Goal: Transaction & Acquisition: Book appointment/travel/reservation

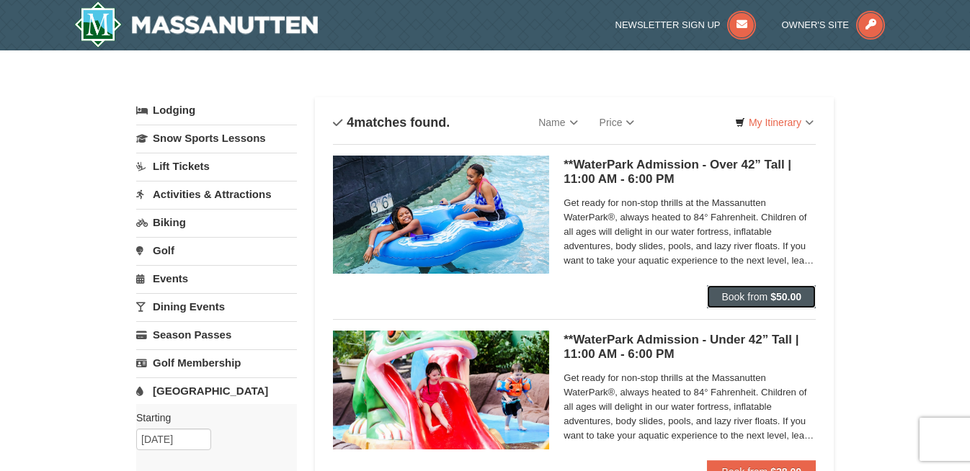
click at [775, 303] on button "Book from $50.00" at bounding box center [761, 296] width 109 height 23
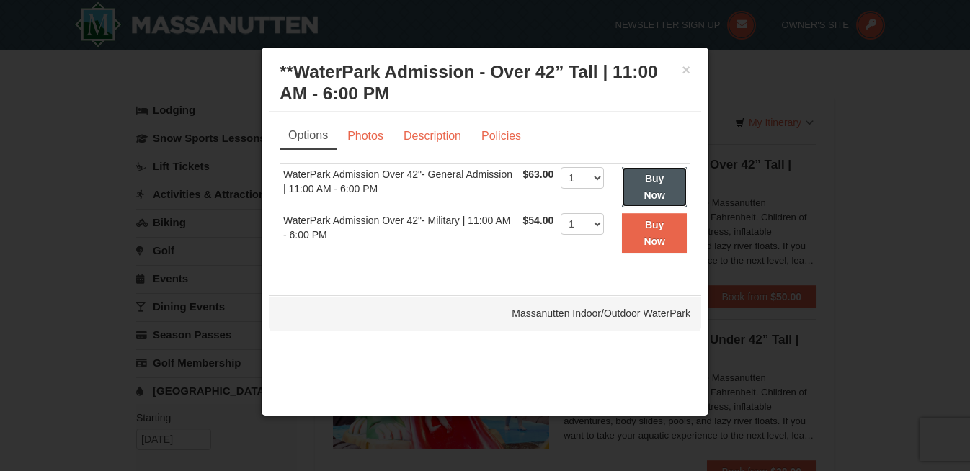
click at [667, 188] on button "Buy Now" at bounding box center [654, 187] width 65 height 40
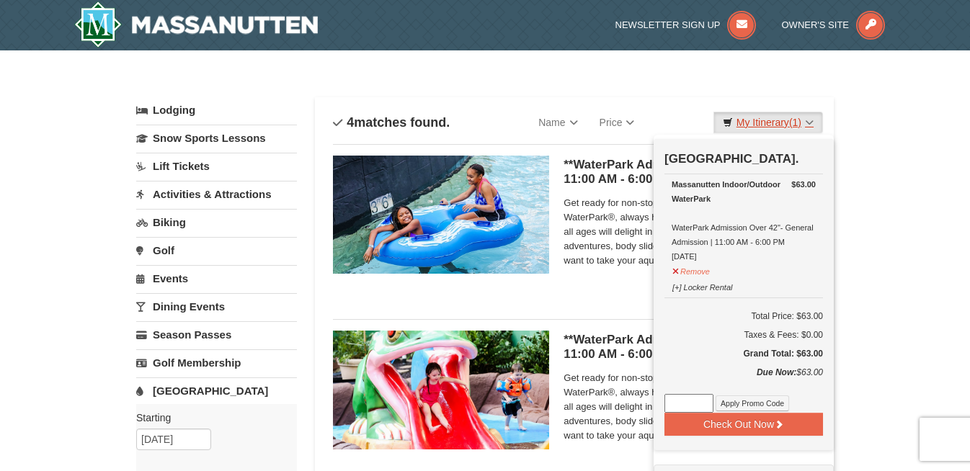
click at [803, 125] on link "My Itinerary (1)" at bounding box center [768, 123] width 110 height 22
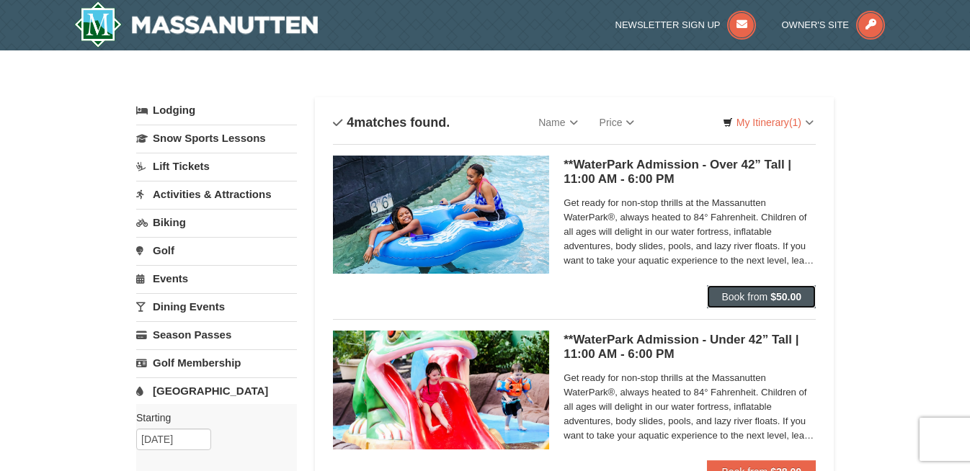
click at [760, 294] on span "Book from" at bounding box center [744, 297] width 46 height 12
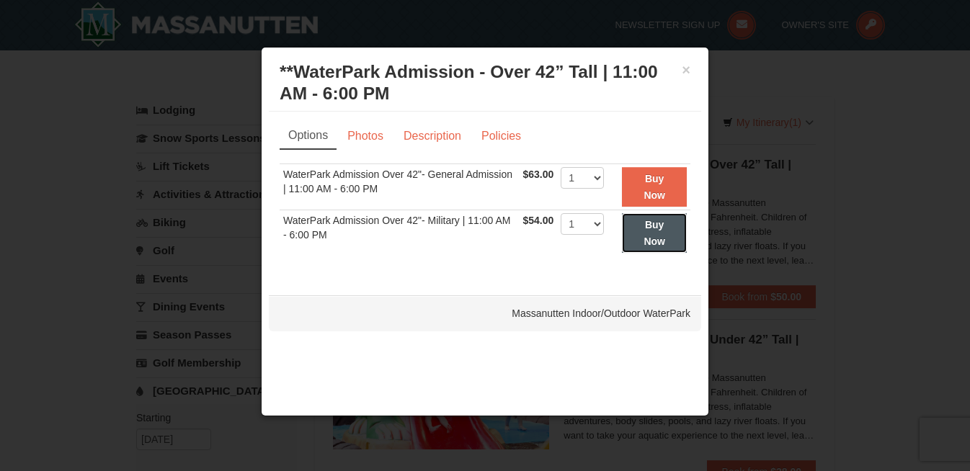
click at [664, 231] on button "Buy Now" at bounding box center [654, 233] width 65 height 40
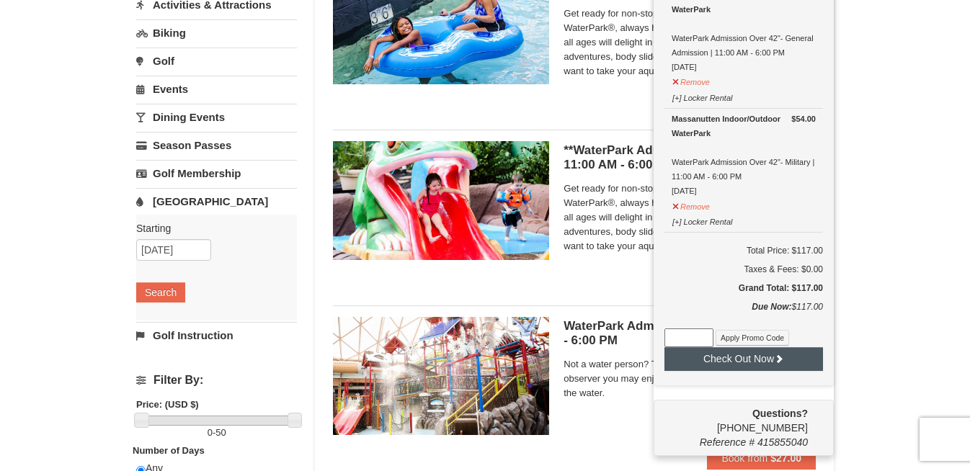
scroll to position [208, 0]
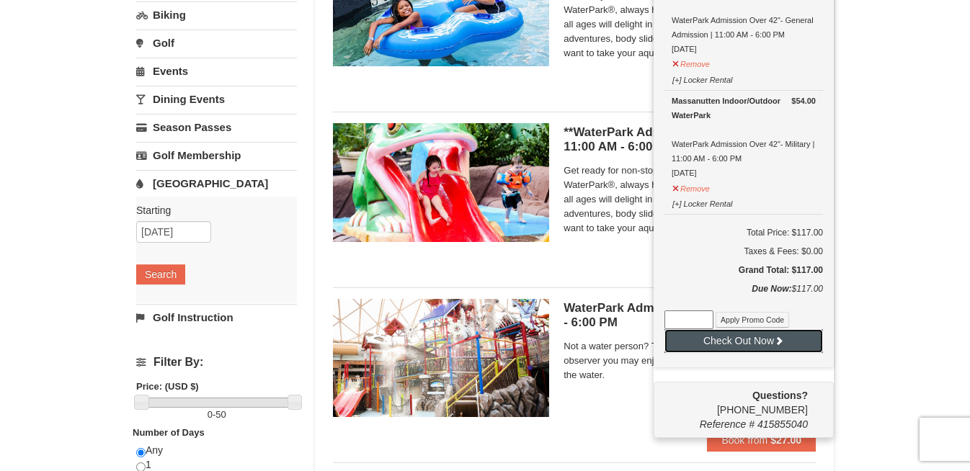
click at [760, 343] on button "Check Out Now" at bounding box center [743, 340] width 159 height 23
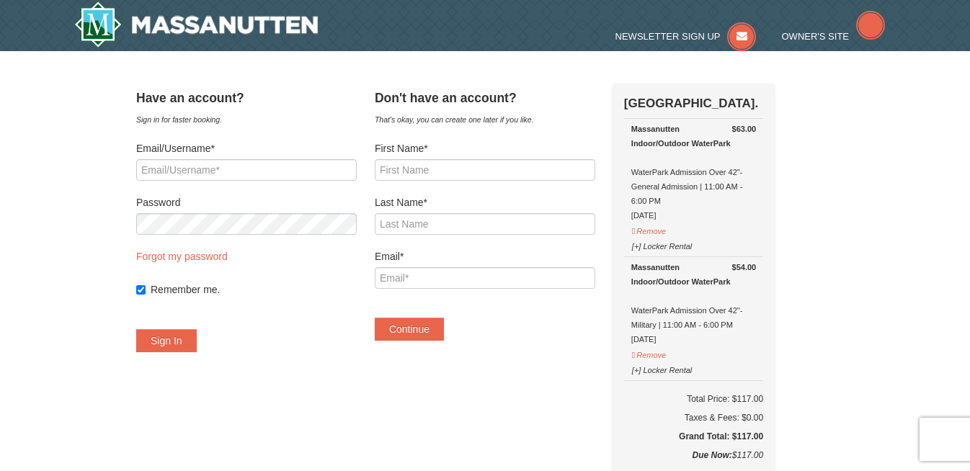
select select "9"
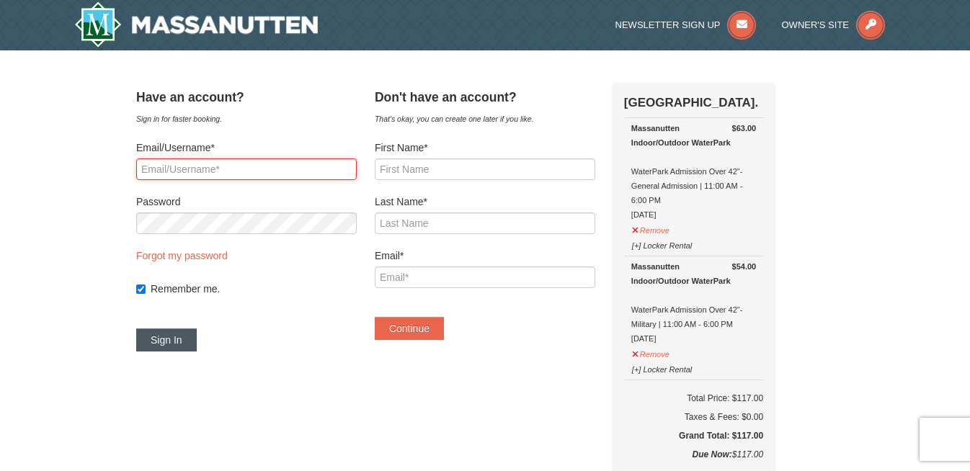
type input "jmeagher1163@gmail.com"
click at [190, 338] on button "Sign In" at bounding box center [166, 340] width 61 height 23
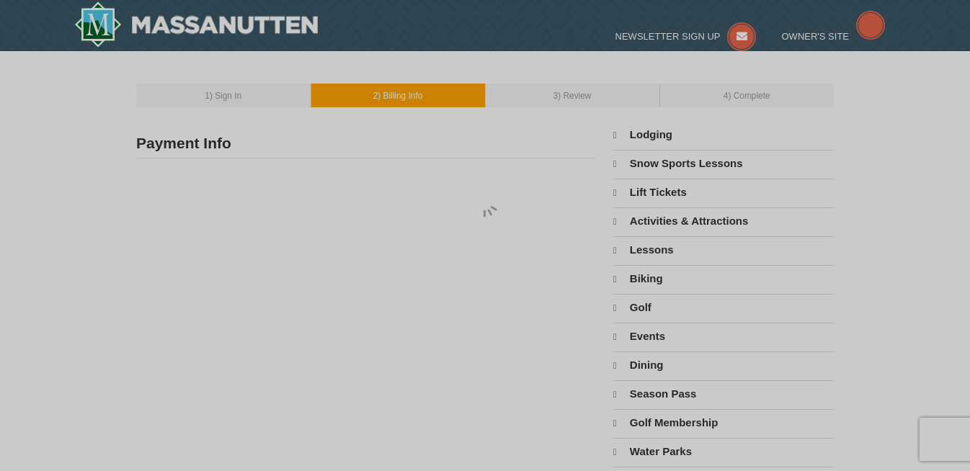
type input "John Meagher"
type input "35072 Newlin Ct"
type input "Middleburg"
type input "20117"
type input "571"
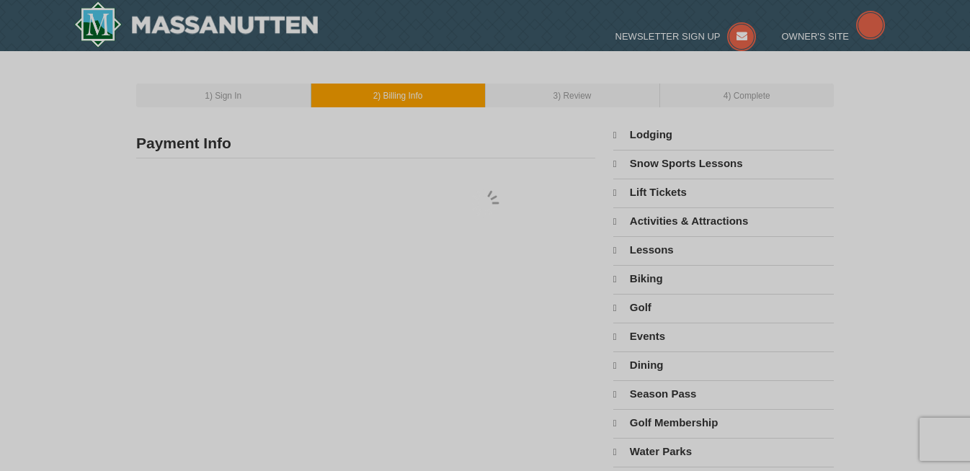
type input "283"
type input "4919"
type input "jmeagher1163@gmail.com"
select select "VA"
select select "9"
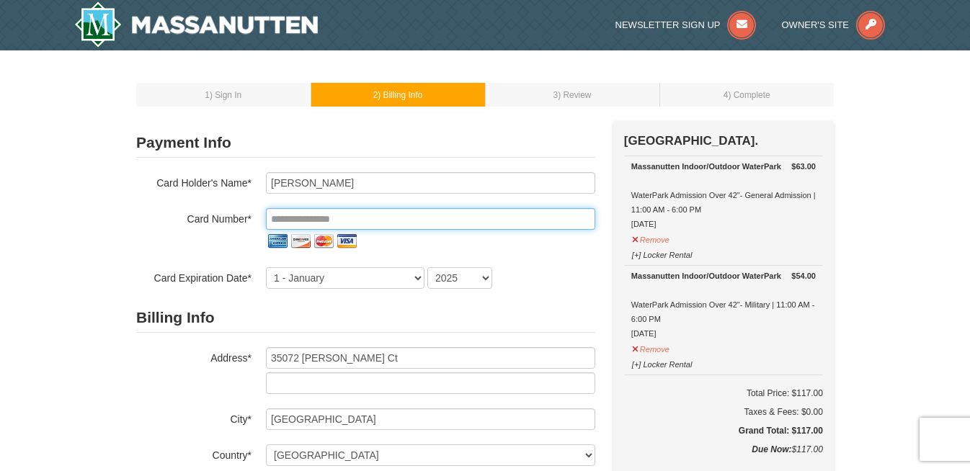
click at [347, 209] on input "tel" at bounding box center [430, 219] width 329 height 22
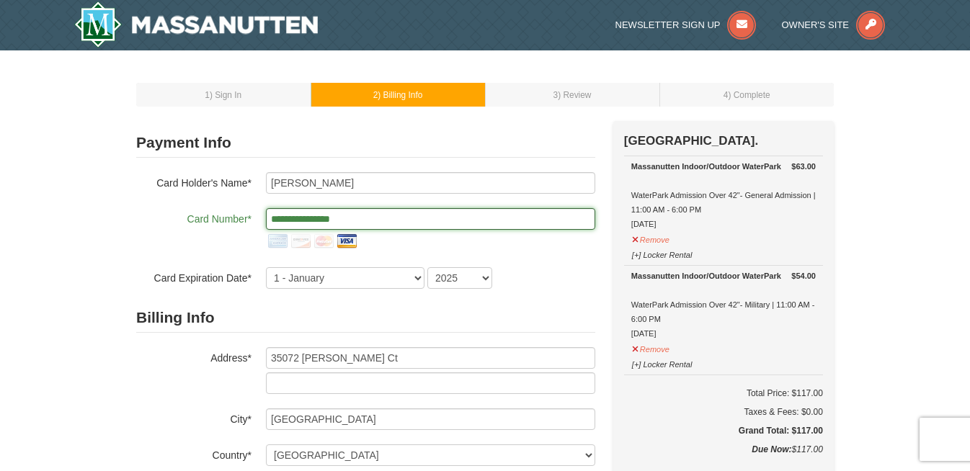
type input "**********"
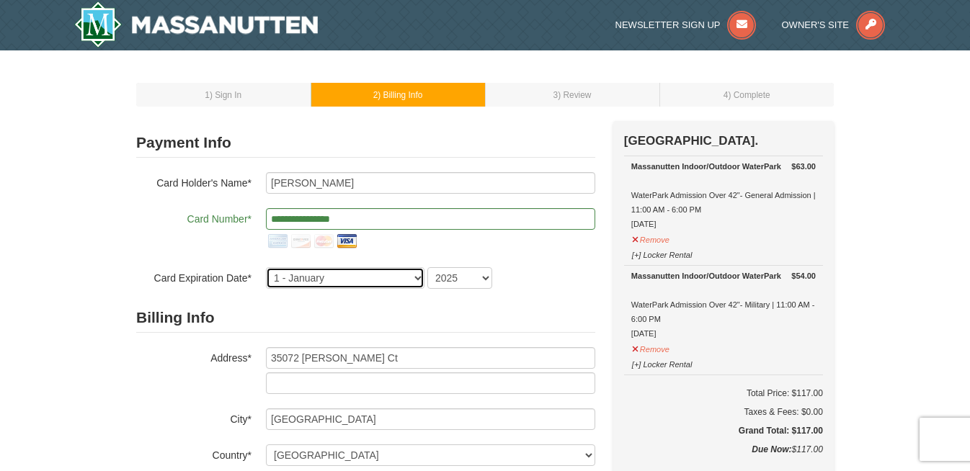
click at [315, 277] on select "1 - January 2 - February 3 - March 4 - April 5 - May 6 - June 7 - July 8 - Augu…" at bounding box center [345, 278] width 159 height 22
select select "2"
click at [266, 267] on select "1 - January 2 - February 3 - March 4 - April 5 - May 6 - June 7 - July 8 - Augu…" at bounding box center [345, 278] width 159 height 22
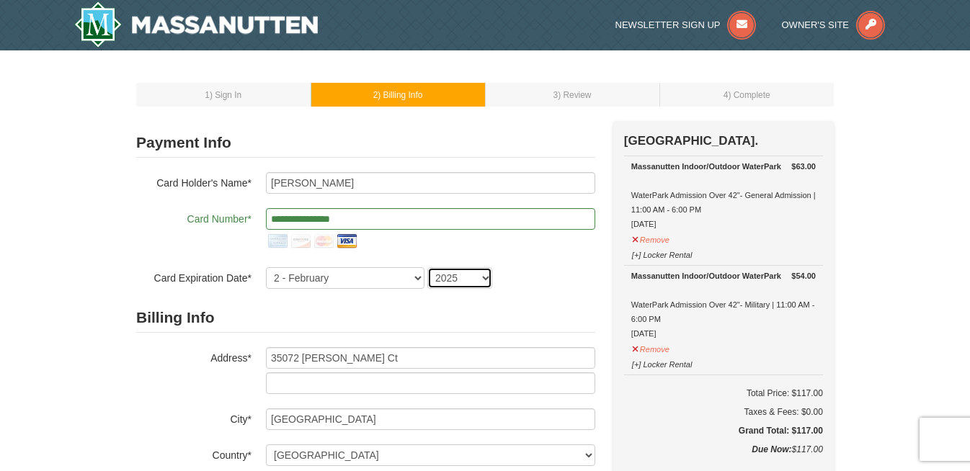
click at [481, 275] on select "2025 2026 2027 2028 2029 2030 2031 2032 2033 2034" at bounding box center [459, 278] width 65 height 22
select select "2026"
click at [427, 267] on select "2025 2026 2027 2028 2029 2030 2031 2032 2033 2034" at bounding box center [459, 278] width 65 height 22
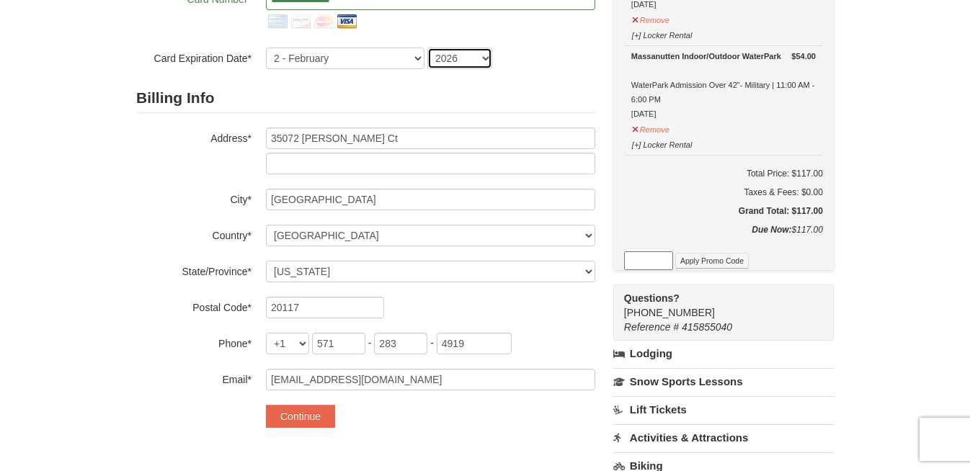
scroll to position [285, 0]
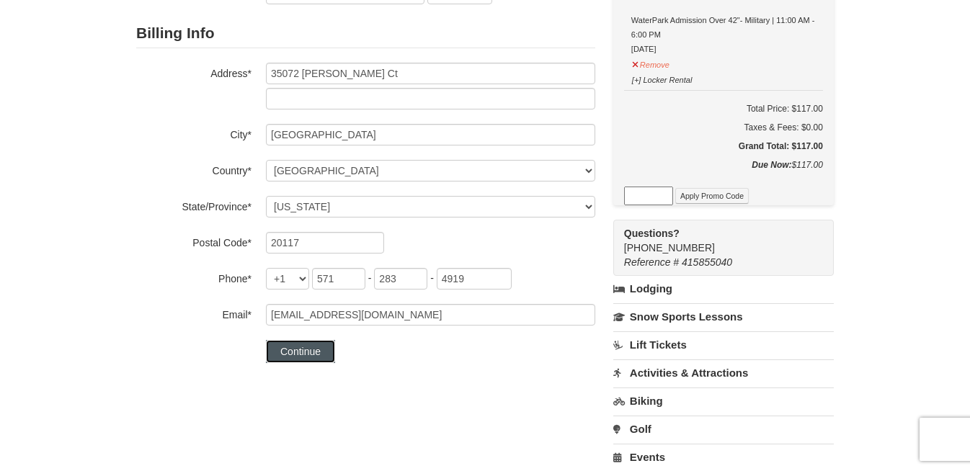
click at [297, 352] on button "Continue" at bounding box center [300, 351] width 69 height 23
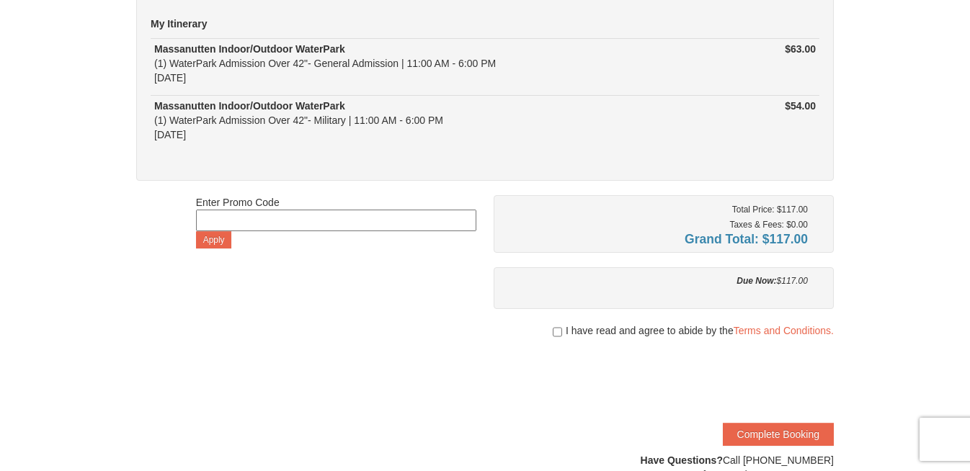
scroll to position [141, 0]
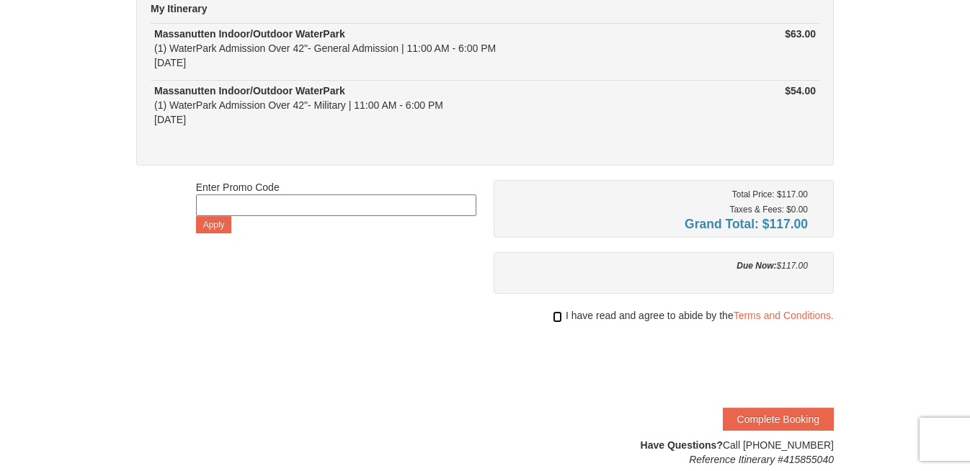
click at [553, 316] on input "checkbox" at bounding box center [557, 317] width 9 height 12
checkbox input "true"
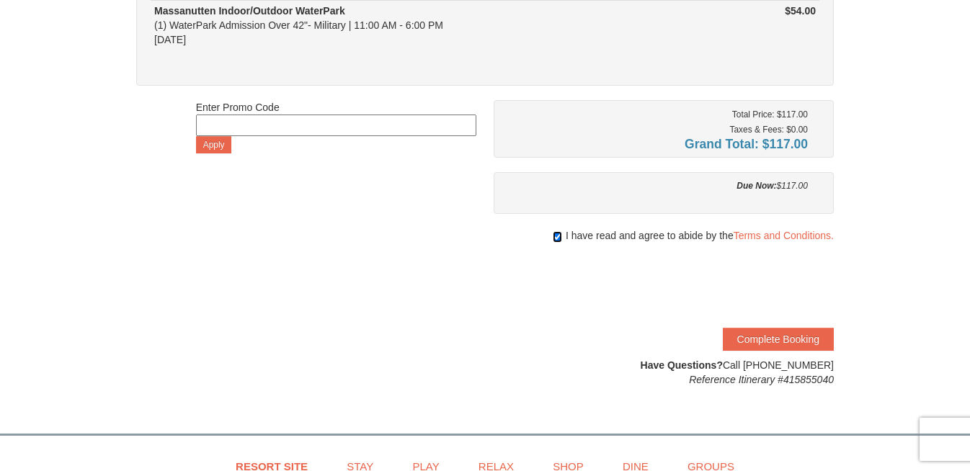
scroll to position [236, 0]
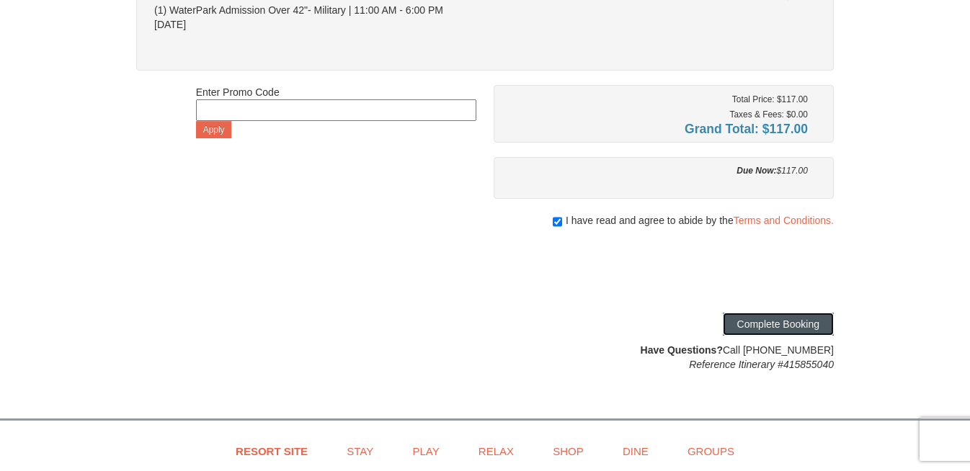
click at [810, 323] on button "Complete Booking" at bounding box center [778, 324] width 111 height 23
